Goal: Information Seeking & Learning: Learn about a topic

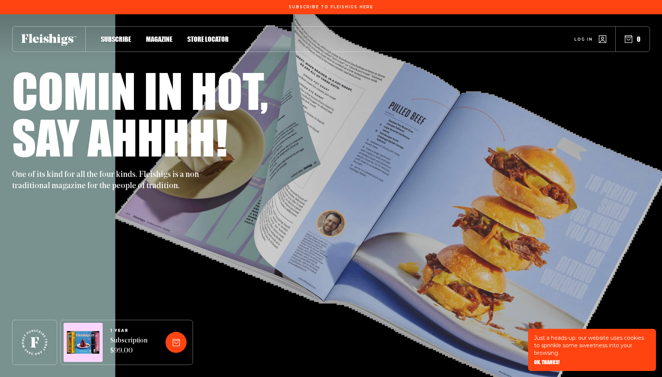
click at [575, 36] on span "Log in" at bounding box center [583, 34] width 18 height 6
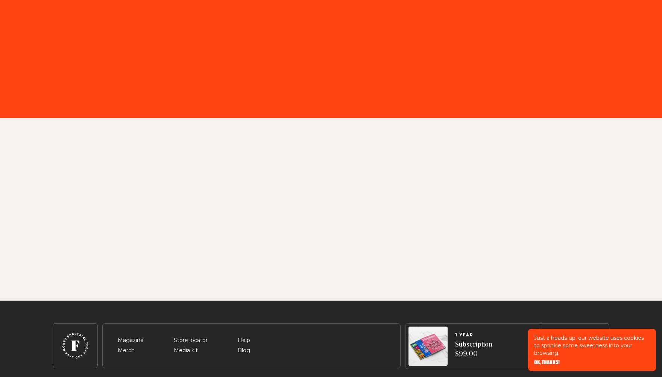
type input "[EMAIL_ADDRESS][PERSON_NAME][DOMAIN_NAME]"
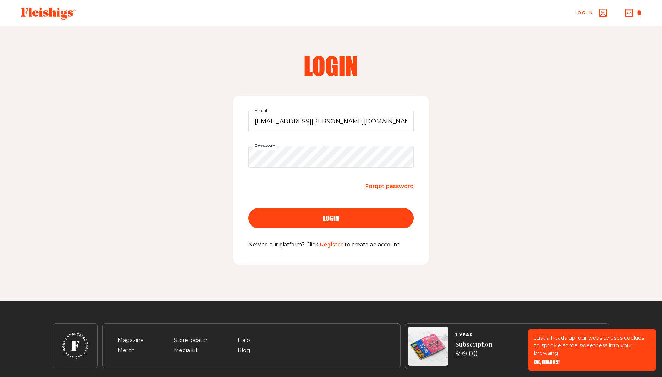
click at [298, 221] on button "login" at bounding box center [330, 218] width 165 height 20
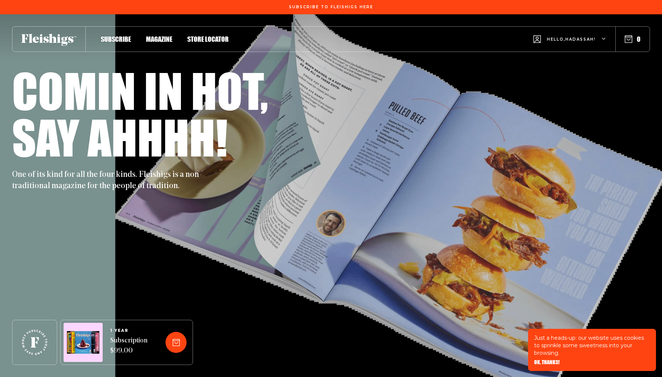
click at [547, 359] on span "OK, THANKS!" at bounding box center [547, 356] width 26 height 5
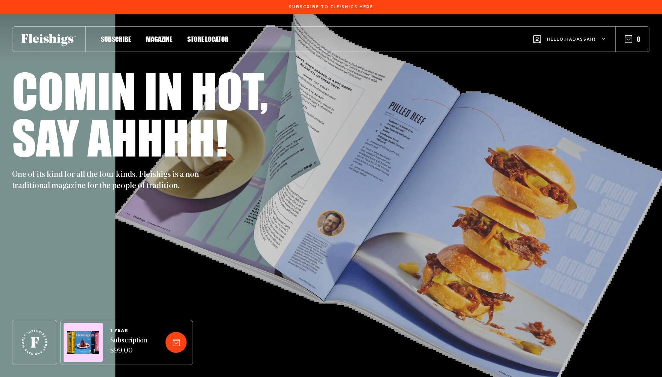
click at [605, 39] on icon "button" at bounding box center [603, 39] width 5 height 5
click at [159, 35] on span "Magazine" at bounding box center [159, 31] width 26 height 8
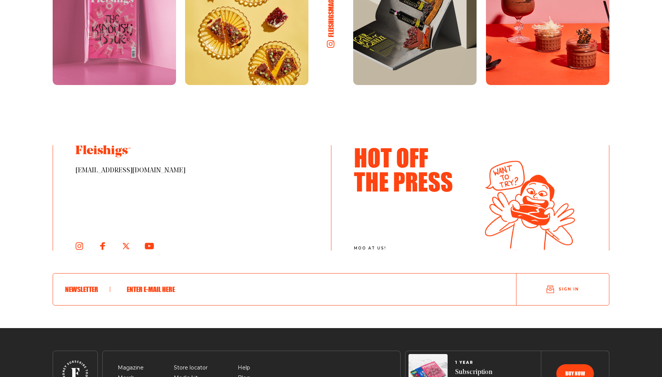
scroll to position [1232, 0]
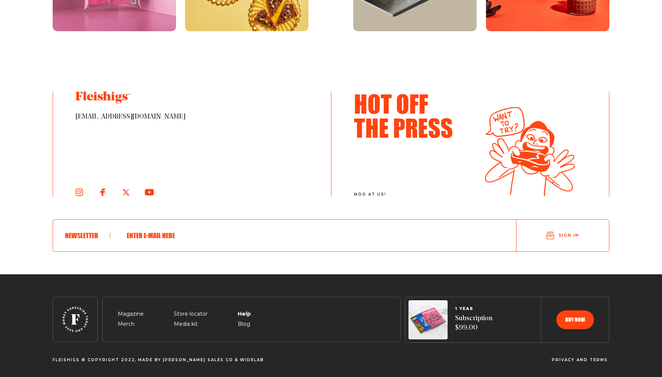
click at [240, 309] on span "Help" at bounding box center [244, 304] width 12 height 9
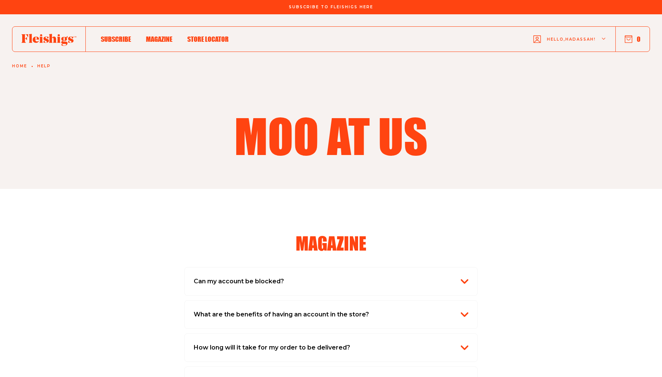
click at [159, 35] on span "Magazine" at bounding box center [159, 31] width 26 height 8
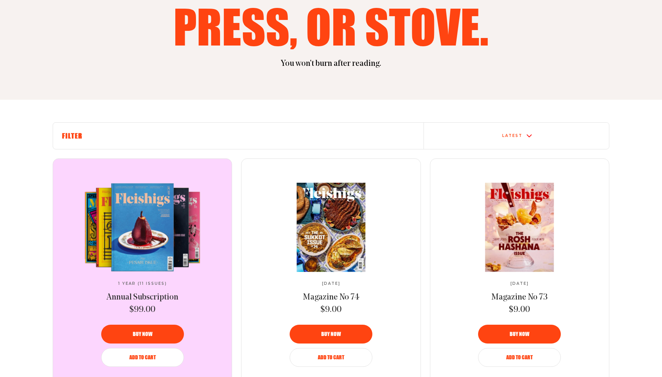
scroll to position [206, 0]
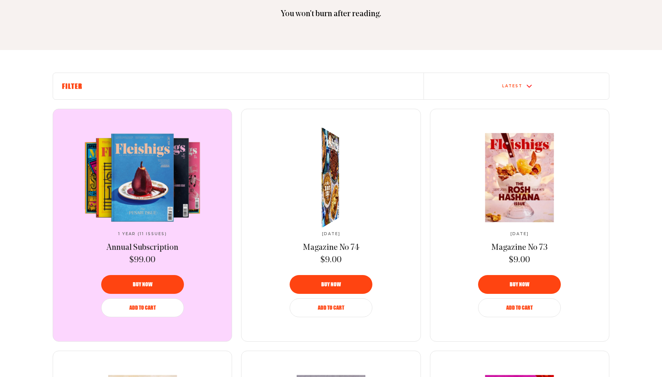
click at [347, 211] on link at bounding box center [331, 177] width 126 height 89
